Goal: Task Accomplishment & Management: Complete application form

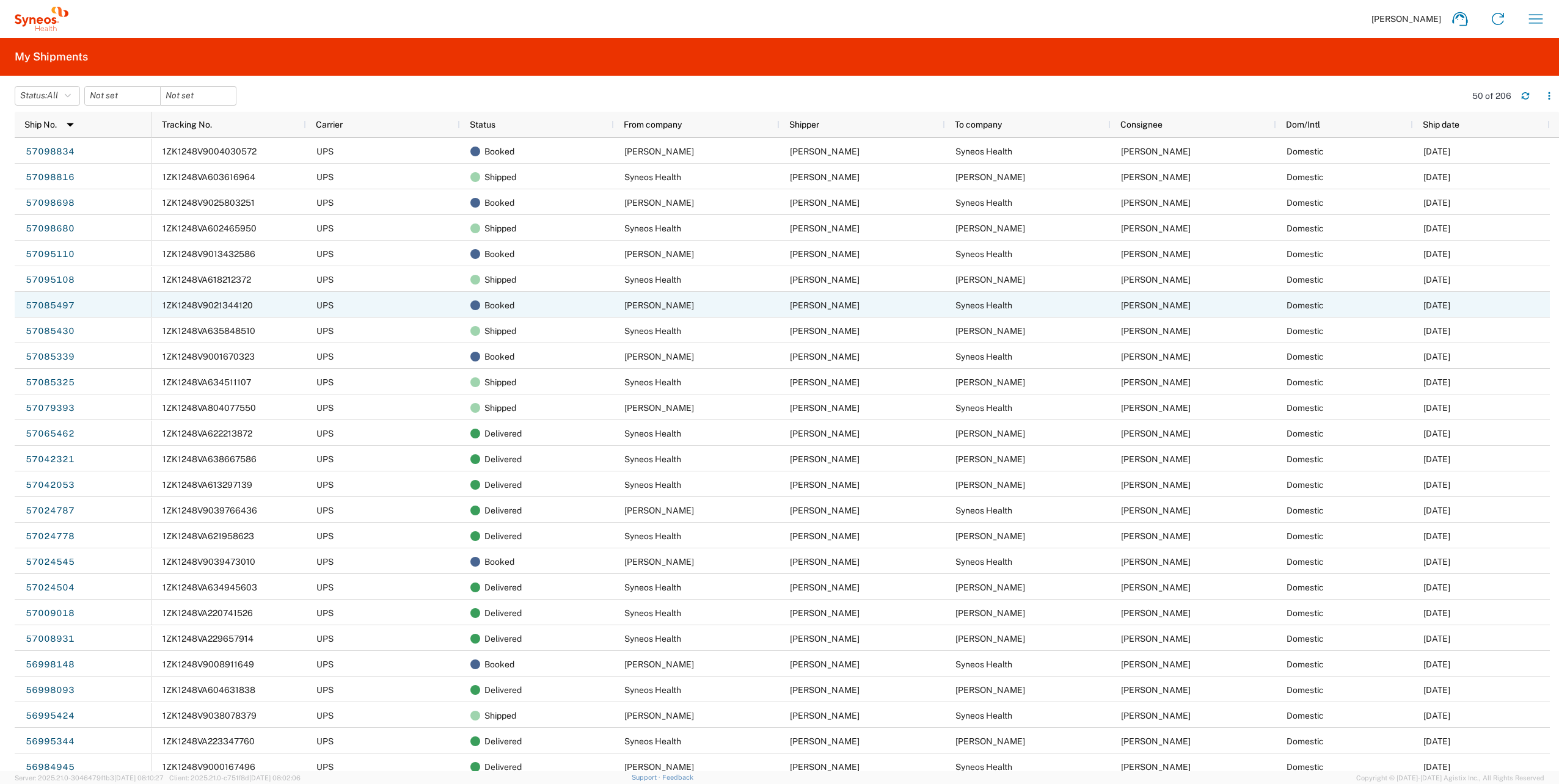
click at [236, 307] on span "1ZK1248V9021344120" at bounding box center [207, 305] width 90 height 10
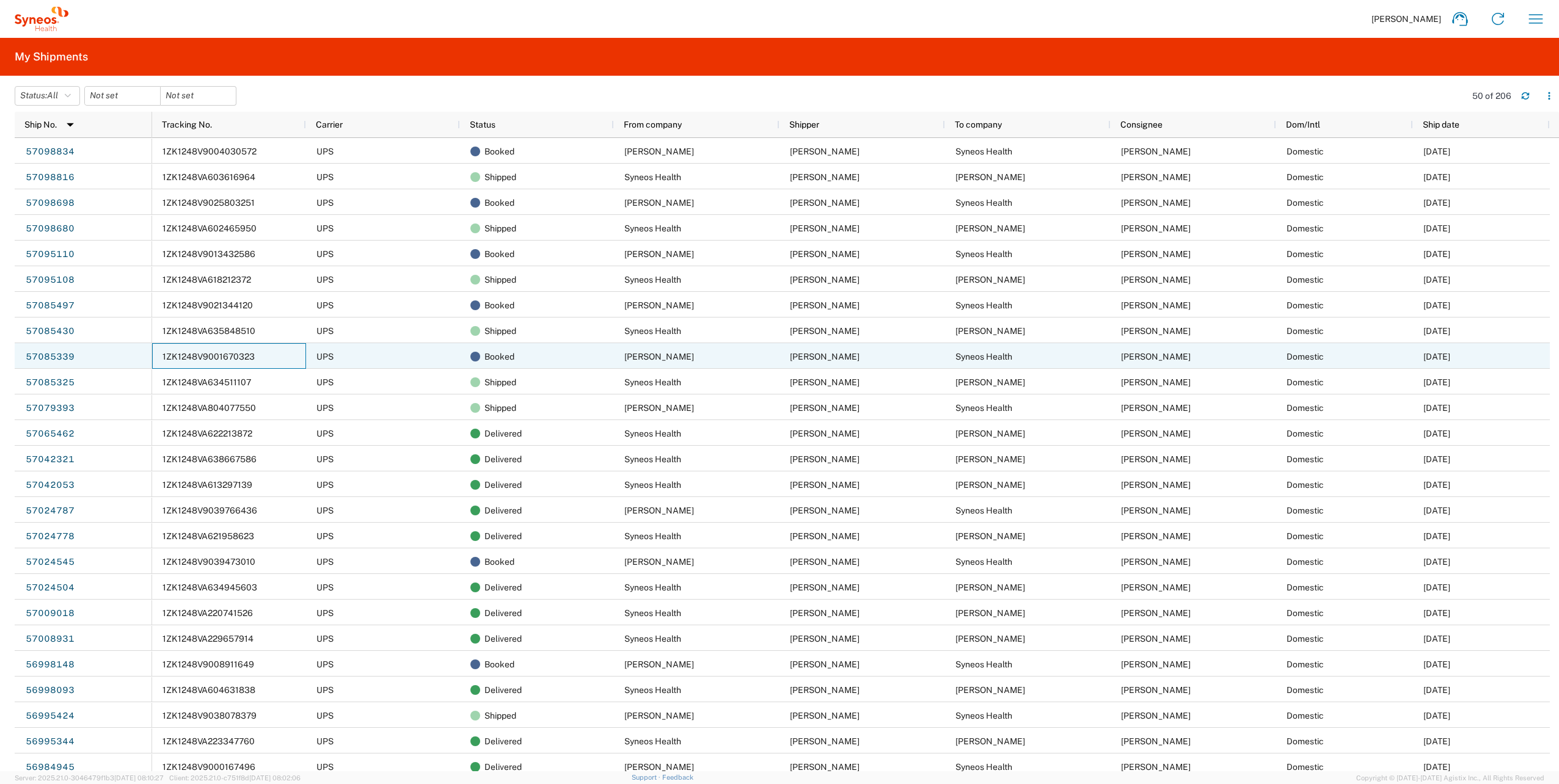
click at [253, 351] on div "1ZK1248V9001670323" at bounding box center [228, 356] width 154 height 25
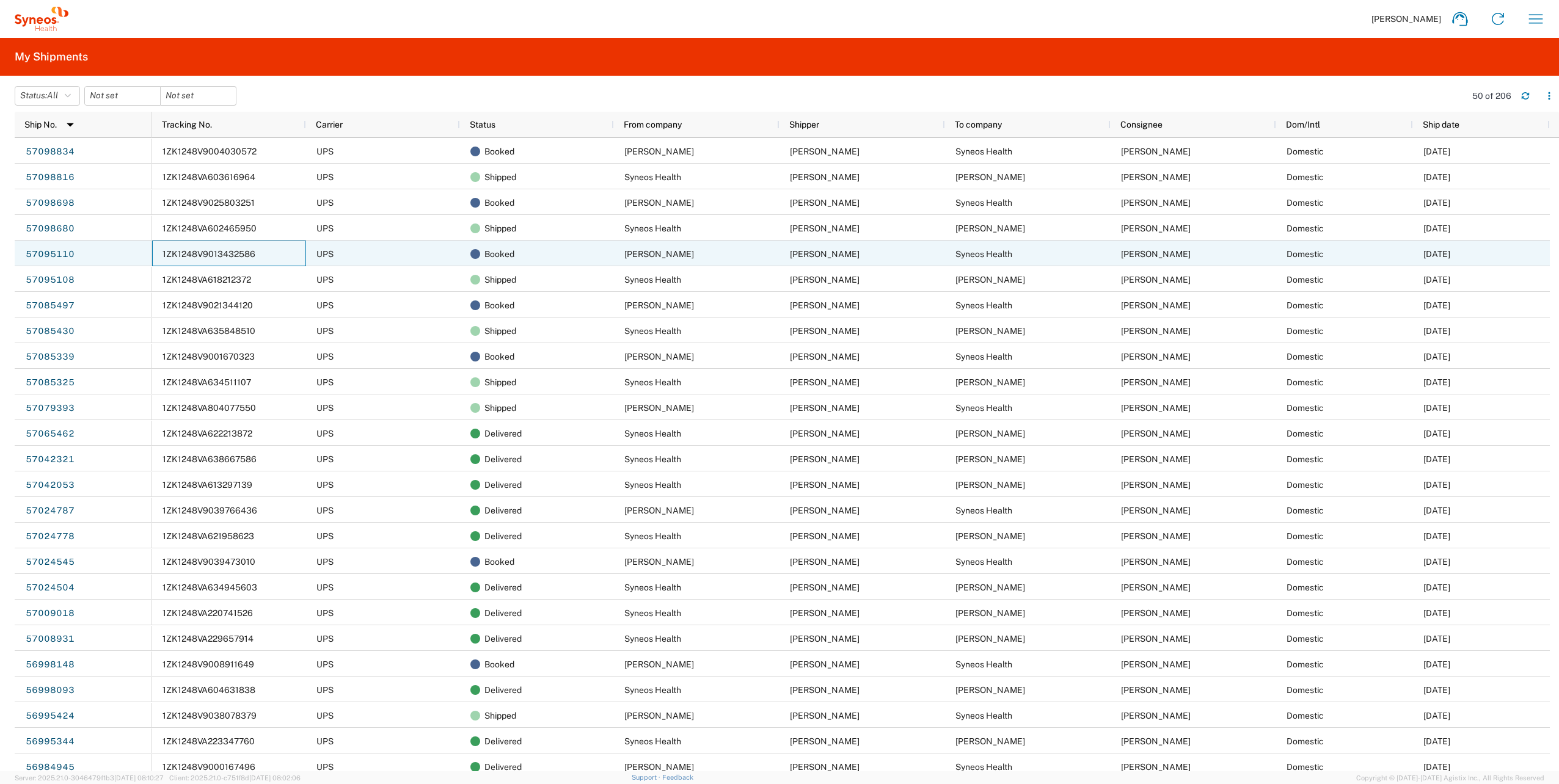
click at [243, 254] on span "1ZK1248V9013432586" at bounding box center [209, 254] width 93 height 10
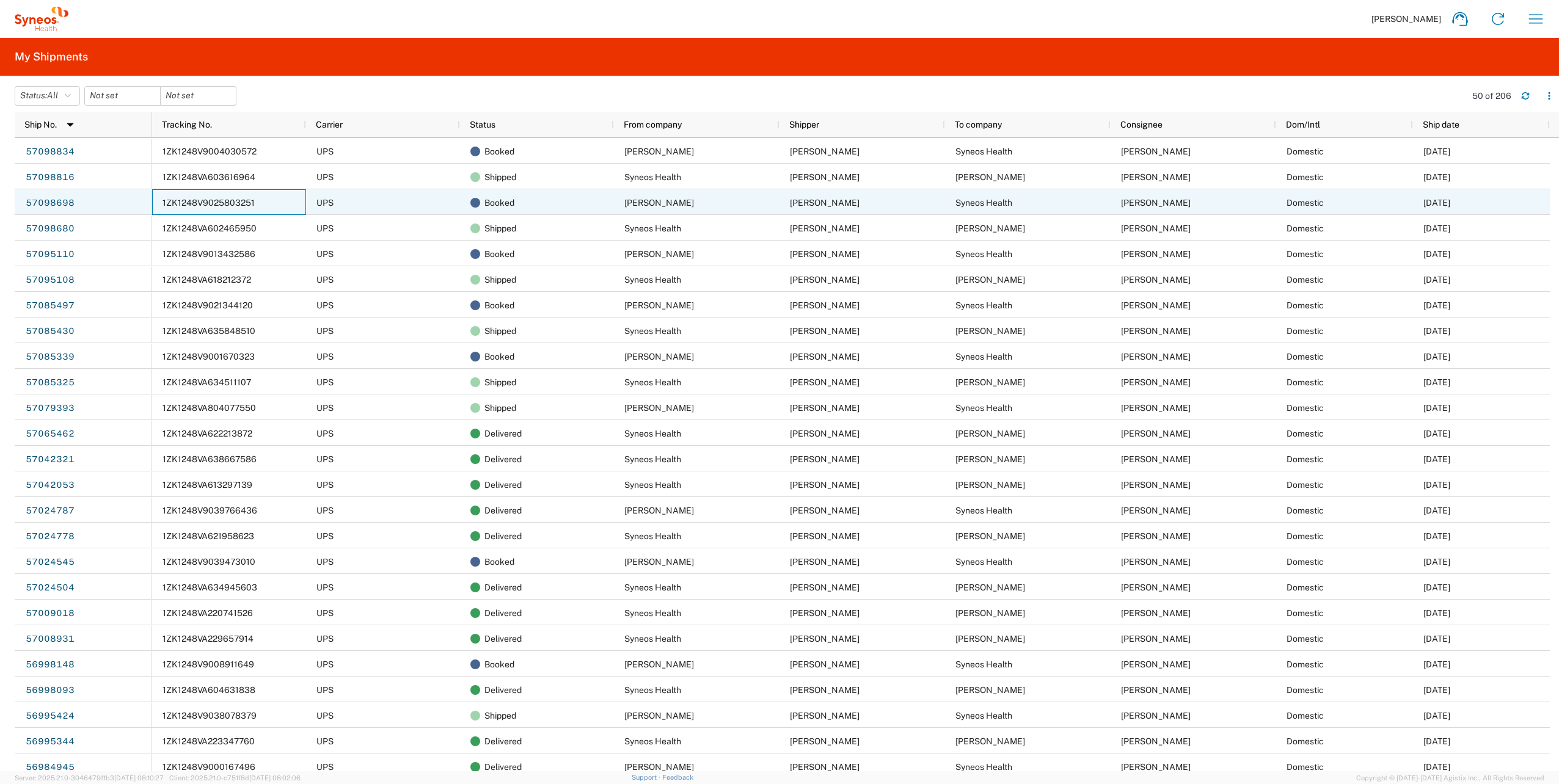
click at [234, 198] on span "1ZK1248V9025803251" at bounding box center [208, 203] width 92 height 10
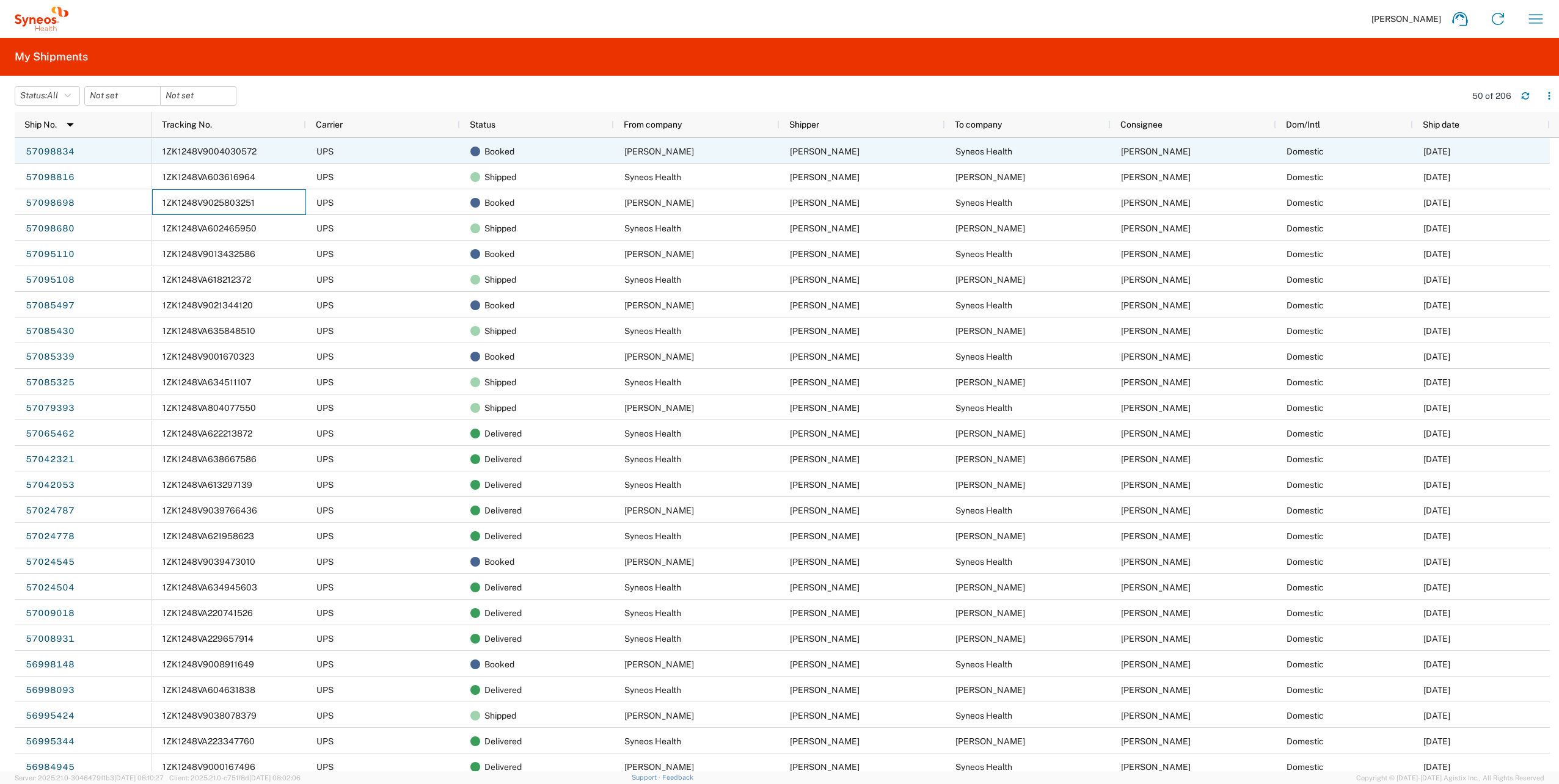
click at [208, 151] on span "1ZK1248V9004030572" at bounding box center [209, 152] width 94 height 10
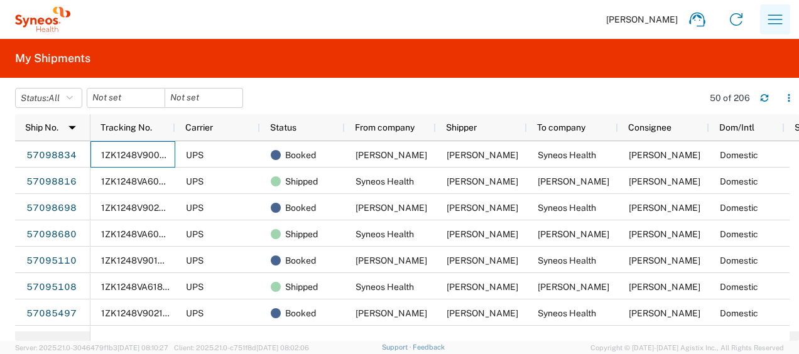
click at [773, 19] on icon "button" at bounding box center [776, 18] width 14 height 9
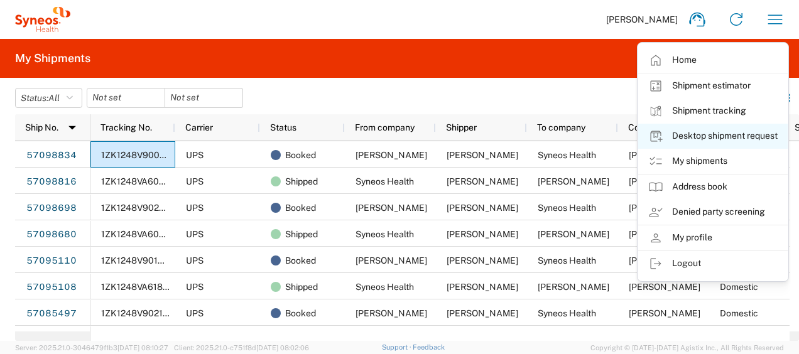
click at [704, 126] on link "Desktop shipment request" at bounding box center [714, 136] width 150 height 25
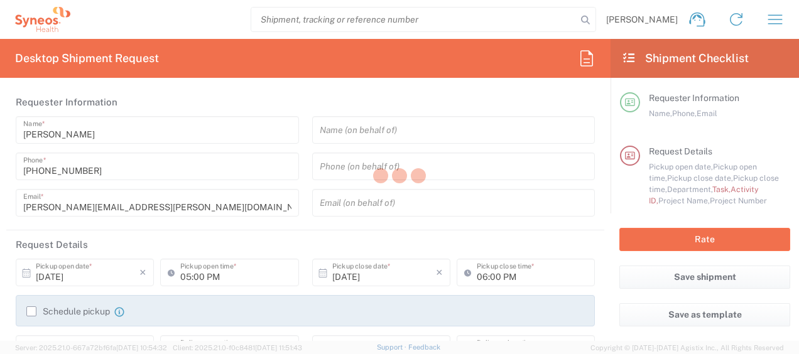
type input "[US_STATE]"
type input "[GEOGRAPHIC_DATA]"
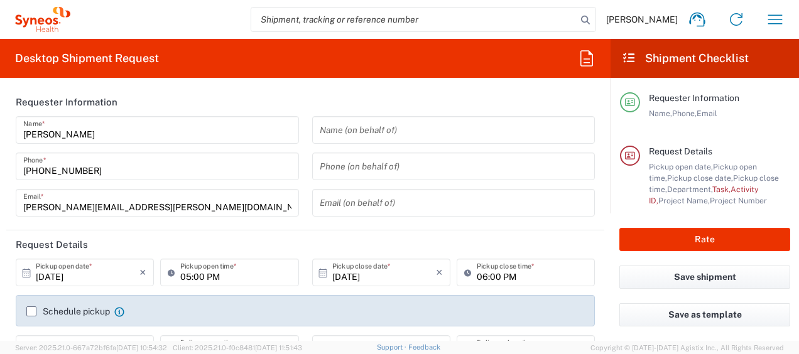
type input "4510"
type input "Syneos Health, LLC-[GEOGRAPHIC_DATA] [GEOGRAPHIC_DATA] [GEOGRAPHIC_DATA]"
